Goal: Browse casually

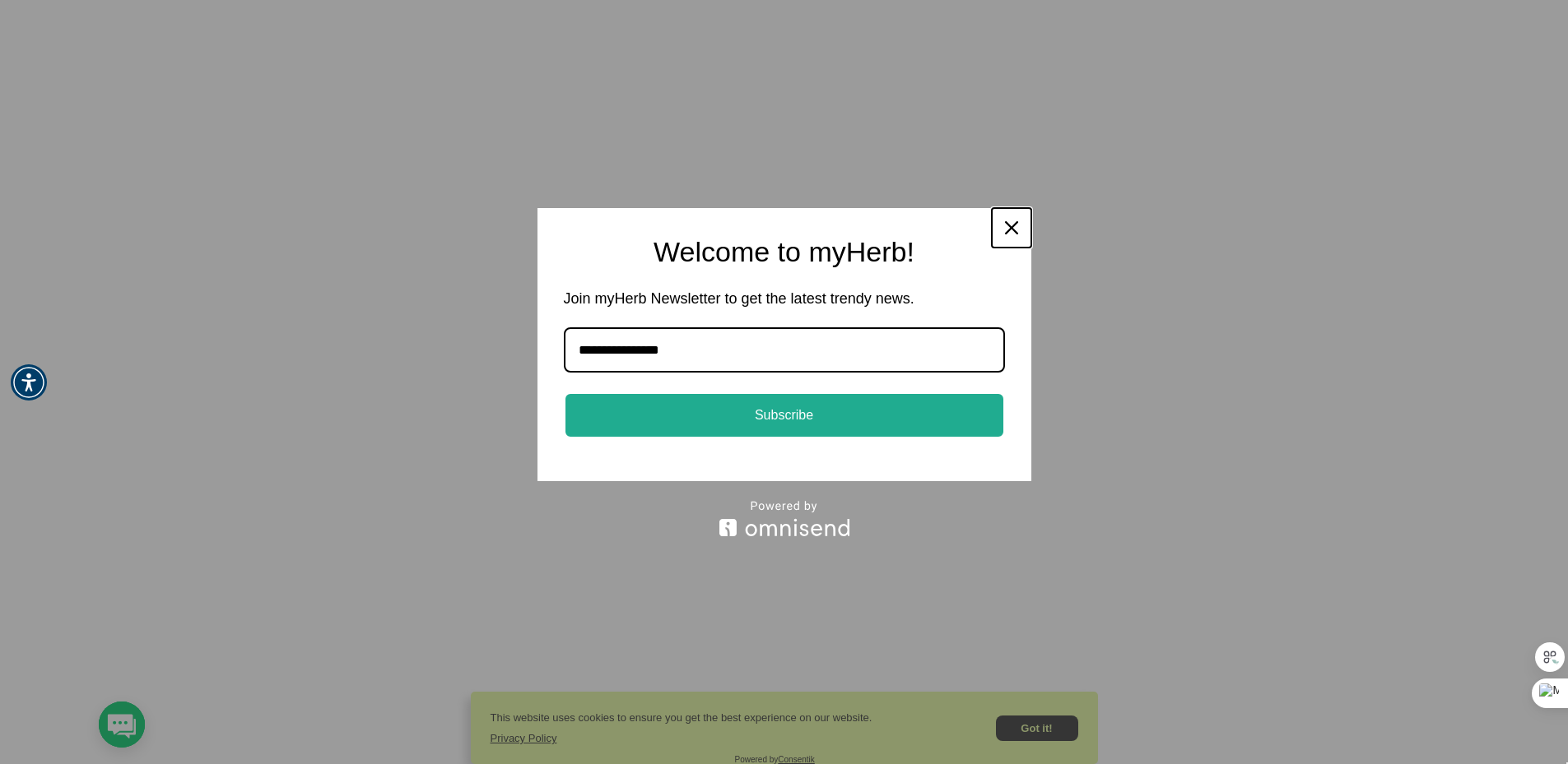
click at [1006, 228] on icon "close icon" at bounding box center [1011, 228] width 13 height 13
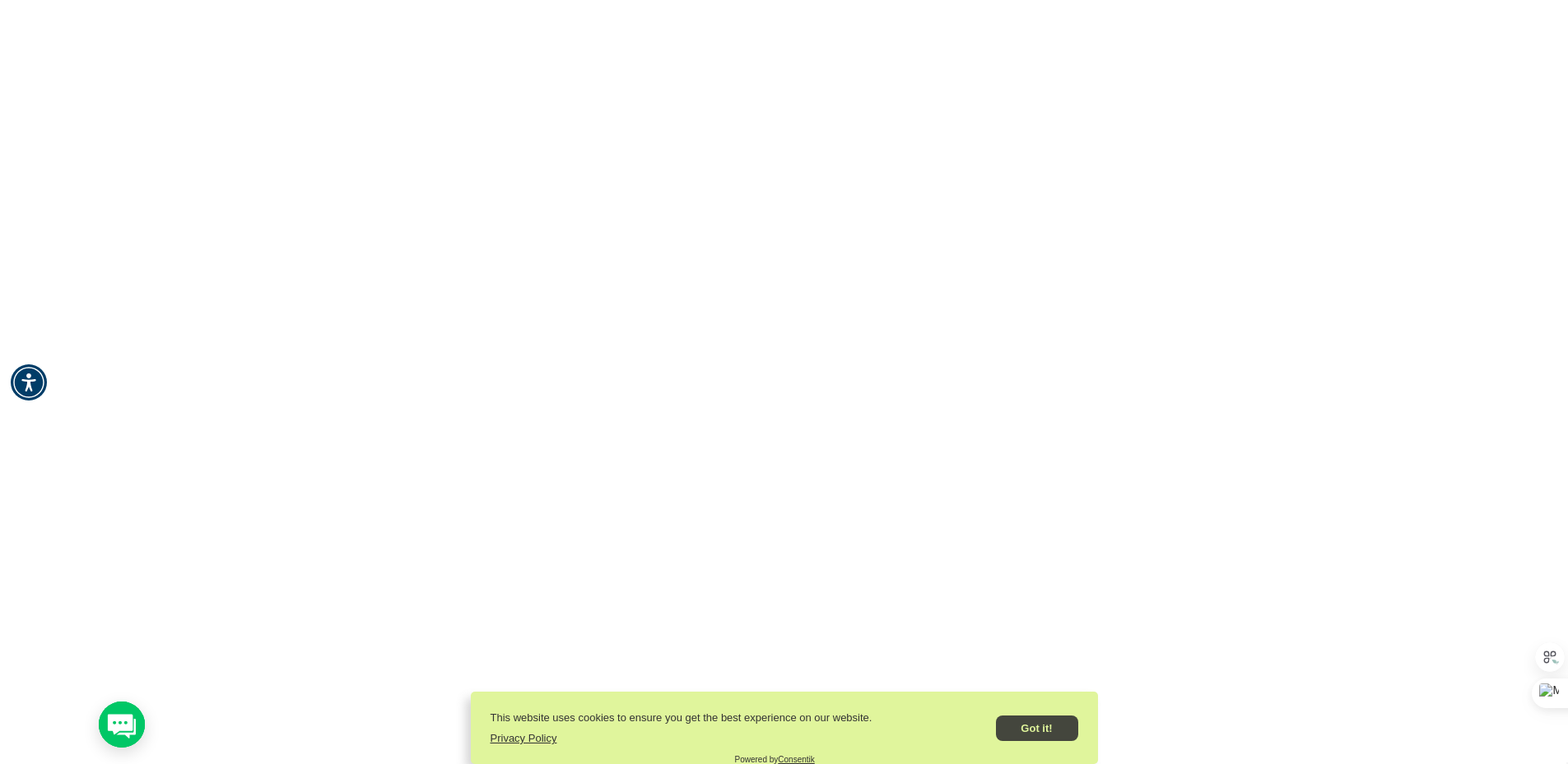
click at [1016, 726] on button "Got it!" at bounding box center [1037, 729] width 82 height 26
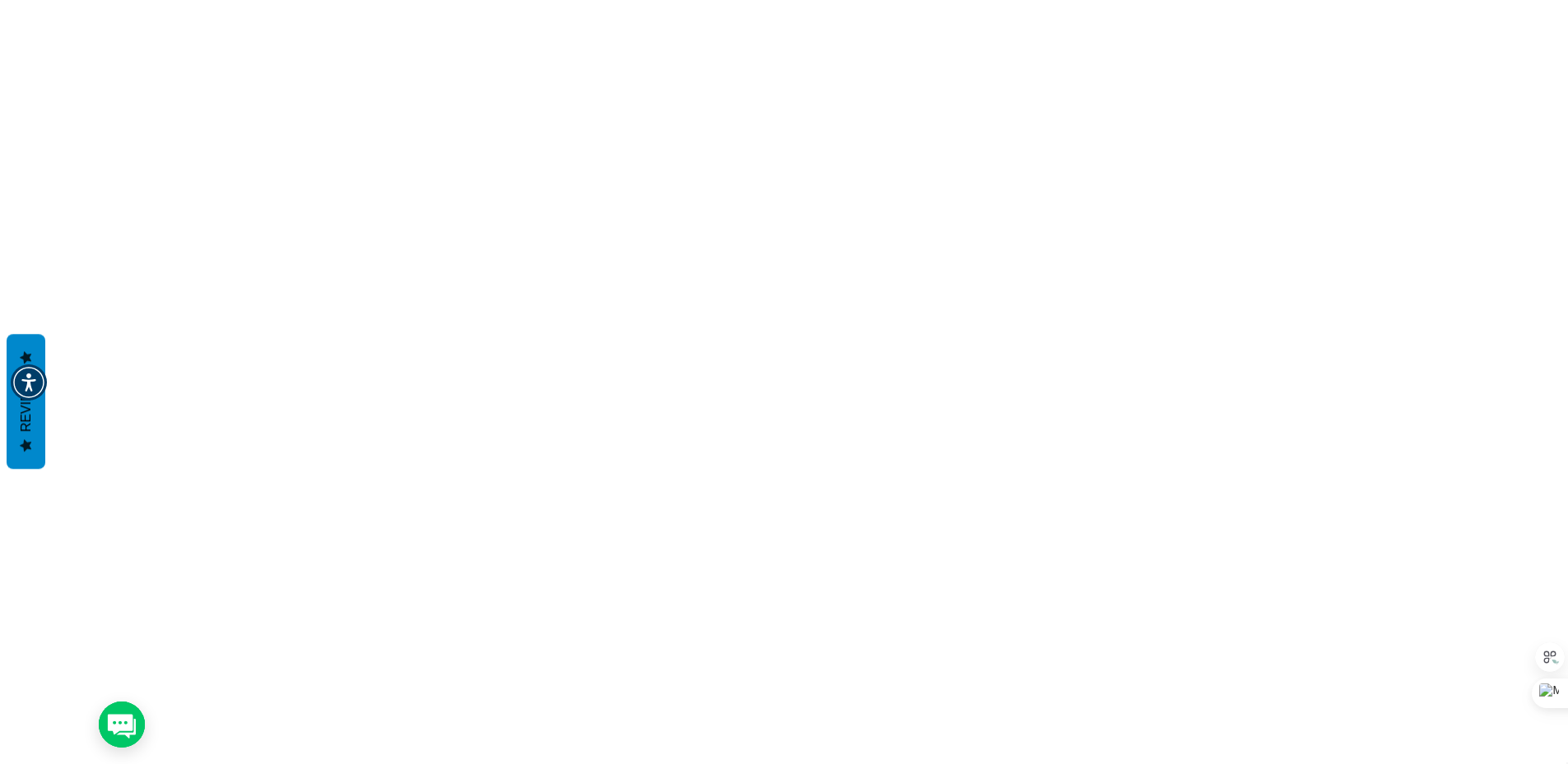
scroll to position [1810, 0]
click at [1538, 643] on div at bounding box center [1550, 676] width 30 height 139
